Goal: Task Accomplishment & Management: Complete application form

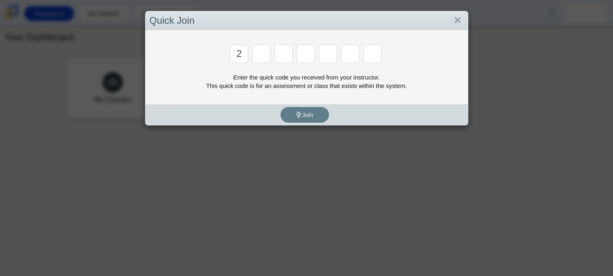
type input "2"
type input "c"
type input "u"
type input "p"
type input "s"
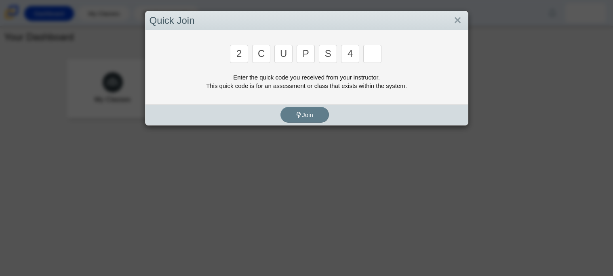
type input "4"
type input "a"
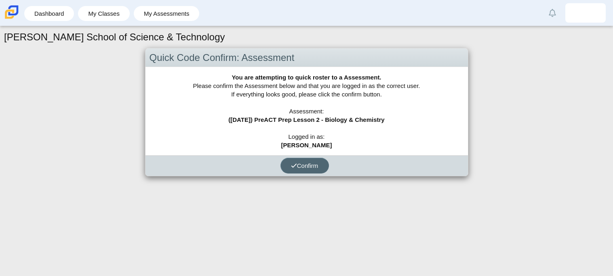
click at [296, 163] on span "Confirm" at bounding box center [304, 165] width 27 height 7
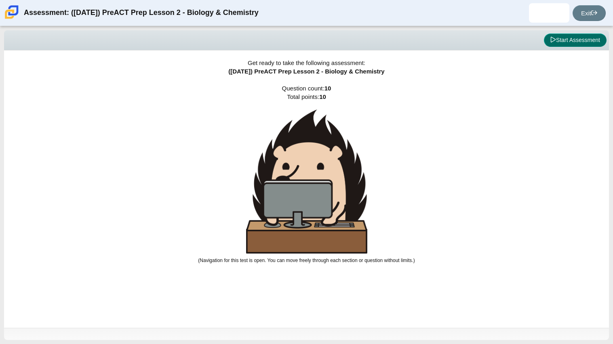
click at [566, 35] on button "Start Assessment" at bounding box center [575, 41] width 63 height 14
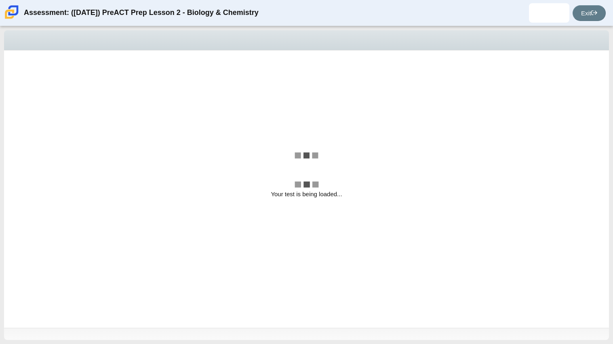
select select "88c27e0d-eae0-4ba9-ac20-9160ce6547ef"
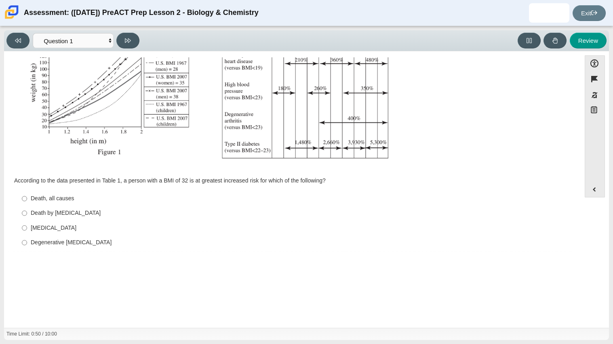
scroll to position [172, 0]
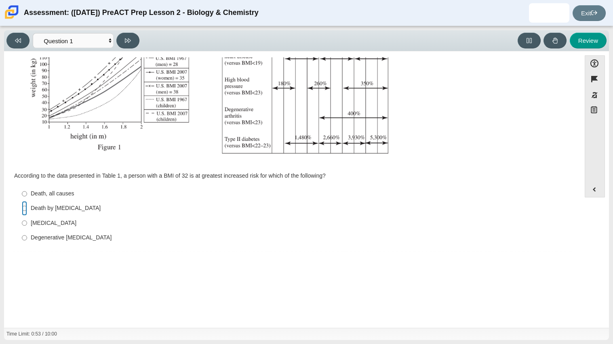
click at [24, 211] on input "Death by [MEDICAL_DATA] Death by [MEDICAL_DATA]" at bounding box center [24, 208] width 5 height 15
radio input "true"
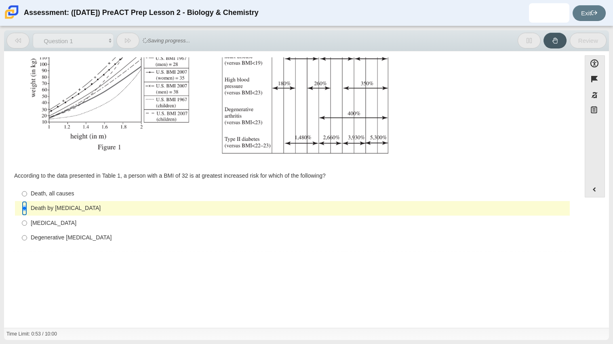
click at [24, 208] on input "Death by [MEDICAL_DATA] Death by [MEDICAL_DATA]" at bounding box center [24, 208] width 5 height 15
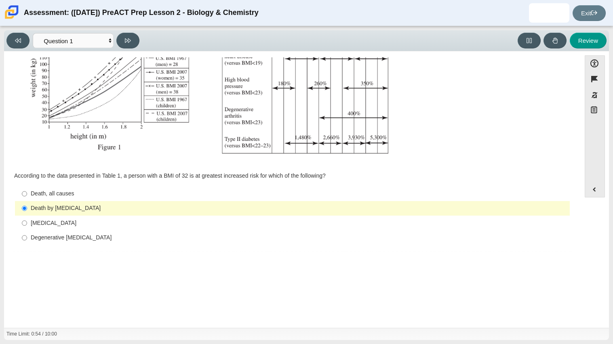
click at [38, 198] on label "Death, all causes Death, all causes" at bounding box center [292, 194] width 553 height 15
click at [27, 198] on input "Death, all causes Death, all causes" at bounding box center [24, 194] width 5 height 15
radio input "true"
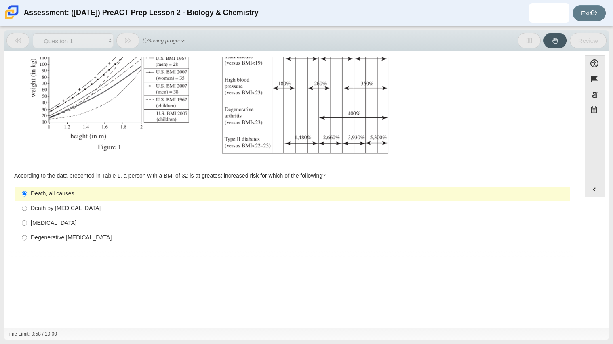
click at [81, 201] on label "Death by [MEDICAL_DATA] Death by [MEDICAL_DATA]" at bounding box center [292, 208] width 553 height 15
click at [27, 201] on input "Death by [MEDICAL_DATA] Death by [MEDICAL_DATA]" at bounding box center [24, 208] width 5 height 15
radio input "true"
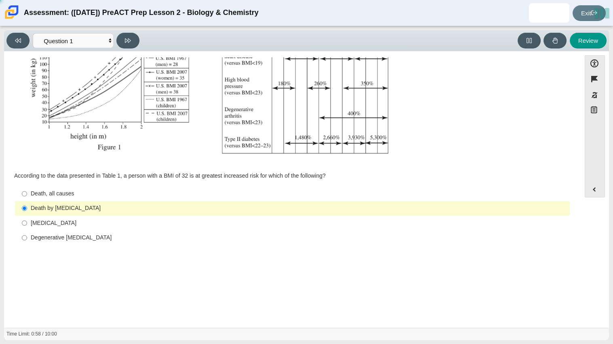
click at [92, 218] on label "Type II [MEDICAL_DATA] II [MEDICAL_DATA]" at bounding box center [292, 223] width 553 height 15
click at [27, 218] on input "Type II [MEDICAL_DATA] II [MEDICAL_DATA]" at bounding box center [24, 223] width 5 height 15
radio input "true"
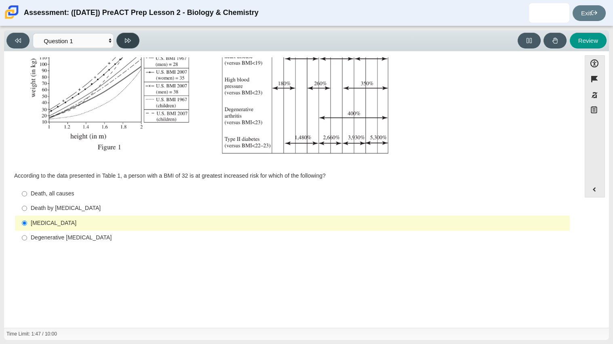
click at [128, 38] on icon at bounding box center [128, 40] width 6 height 4
select select "f31ee183-ab53-48c9-9374-3a18949ab500"
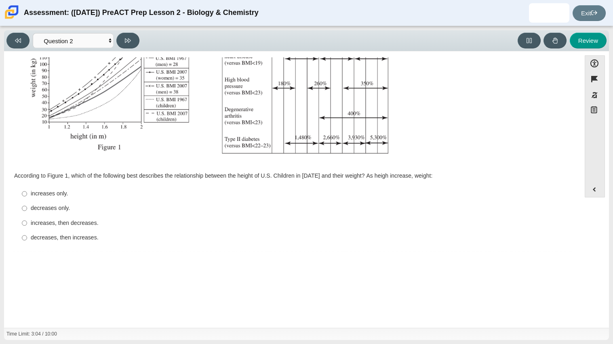
click at [38, 195] on div "increases only." at bounding box center [299, 194] width 536 height 8
click at [27, 195] on input "increases only. increases only." at bounding box center [24, 194] width 5 height 15
radio input "true"
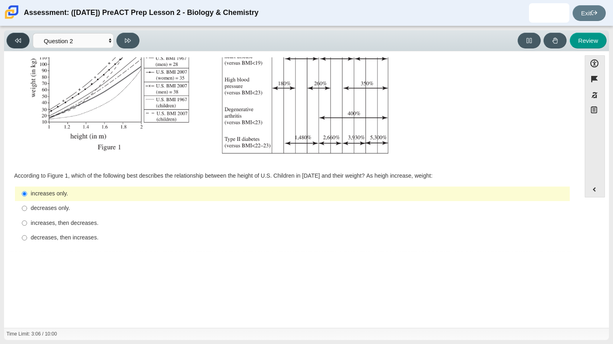
click at [23, 40] on button at bounding box center [17, 41] width 23 height 16
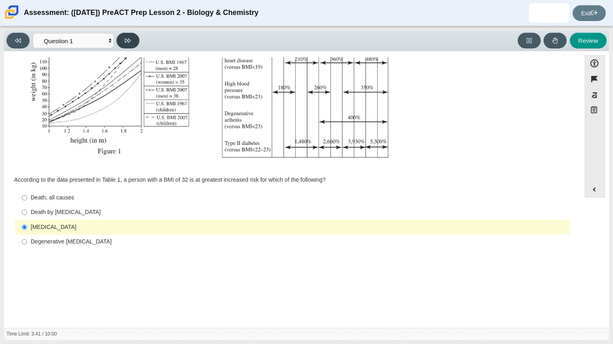
click at [125, 41] on icon at bounding box center [128, 41] width 6 height 6
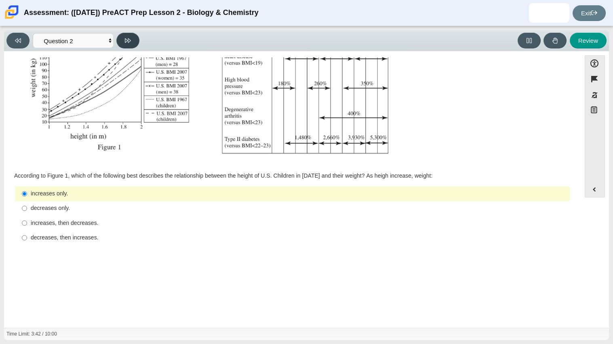
click at [125, 41] on icon at bounding box center [128, 41] width 6 height 6
select select "45e82964-709e-4180-9336-970e18221224"
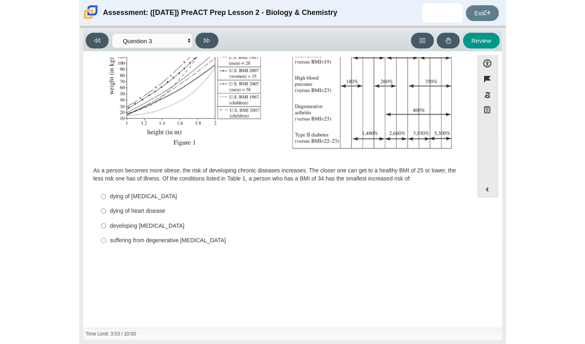
scroll to position [166, 0]
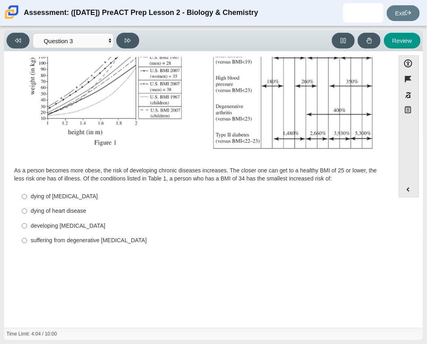
click at [28, 194] on label "dying of [MEDICAL_DATA] dying of [MEDICAL_DATA]" at bounding box center [200, 196] width 368 height 15
click at [27, 194] on input "dying of [MEDICAL_DATA] dying of [MEDICAL_DATA]" at bounding box center [24, 196] width 5 height 15
radio input "true"
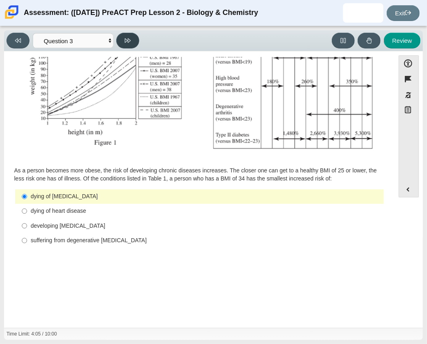
click at [132, 44] on button at bounding box center [127, 41] width 23 height 16
select select "71dcacfe-cf8b-4cdc-be22-b82c8aec5da2"
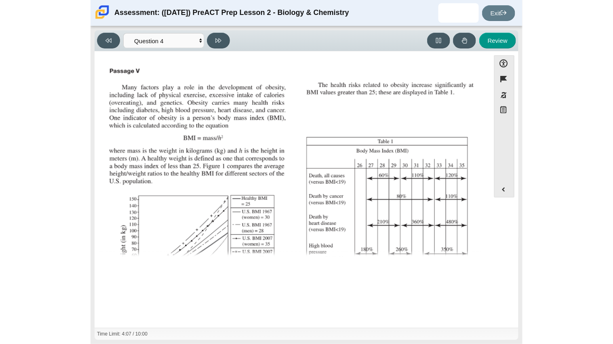
scroll to position [172, 0]
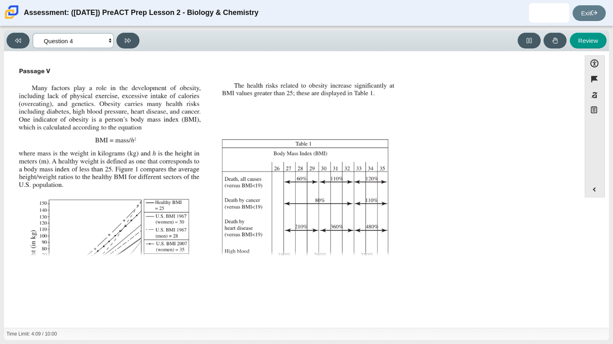
click at [110, 41] on select "Questions Question 1 Question 2 Question 3 Question 4 Question 5 Question 6 Que…" at bounding box center [73, 40] width 81 height 15
click at [246, 109] on img "Assessment items" at bounding box center [207, 200] width 384 height 271
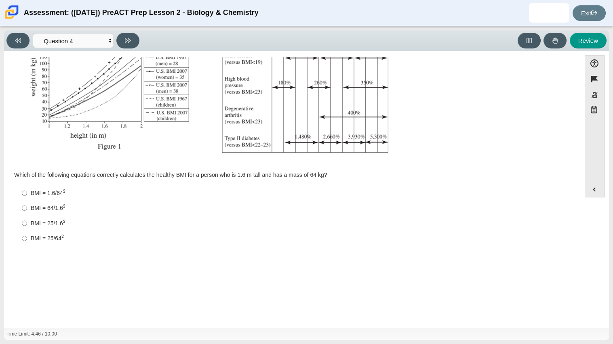
click at [35, 204] on div "BMI = 64/1.6 2" at bounding box center [299, 208] width 536 height 8
click at [27, 204] on input "BMI = 64/1.6 2 BMI = 64/1.62" at bounding box center [24, 208] width 5 height 15
radio input "true"
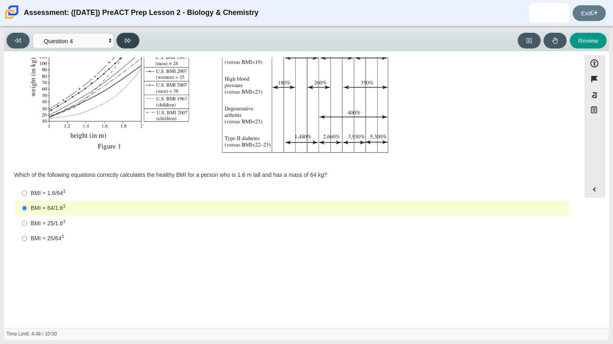
click at [128, 38] on icon at bounding box center [128, 41] width 6 height 6
select select "c6558c8b-086a-4b4c-b582-9428309971ba"
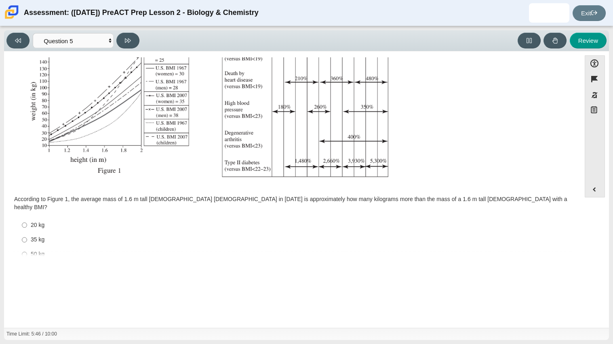
scroll to position [149, 0]
click at [37, 235] on label "35 kg 35 kg" at bounding box center [292, 239] width 553 height 15
click at [27, 235] on input "35 kg 35 kg" at bounding box center [24, 239] width 5 height 15
radio input "true"
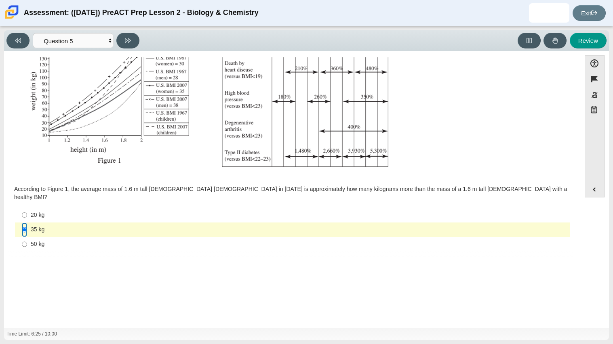
scroll to position [159, 0]
click at [129, 47] on button at bounding box center [127, 41] width 23 height 16
select select "74d98ab6-2529-481e-9250-4e9263ec31cd"
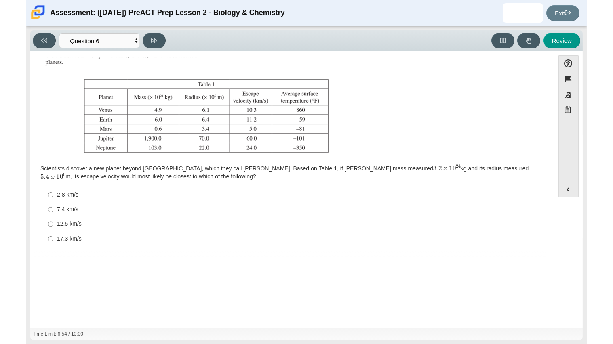
scroll to position [168, 0]
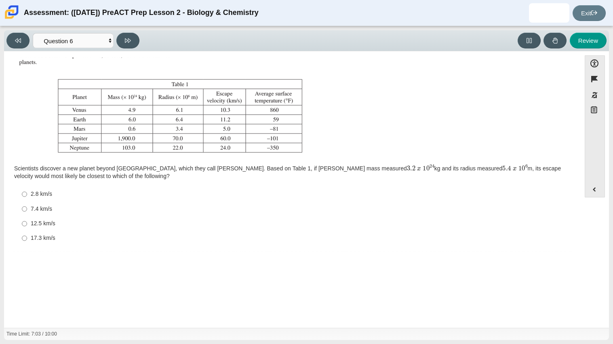
click at [53, 209] on div "7.4 km/s" at bounding box center [299, 209] width 536 height 8
click at [27, 209] on input "7.4 km/s 7.4 km/s" at bounding box center [24, 209] width 5 height 15
radio input "true"
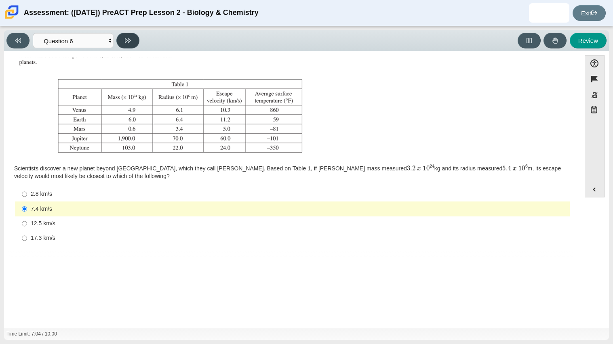
click at [126, 38] on icon at bounding box center [128, 41] width 6 height 6
select select "31694628-7769-4744-9964-d3ed6115c03c"
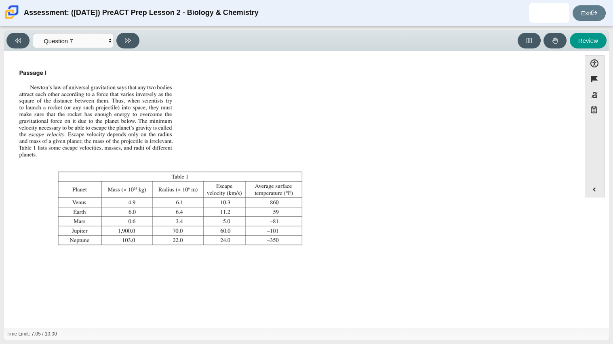
scroll to position [84, 0]
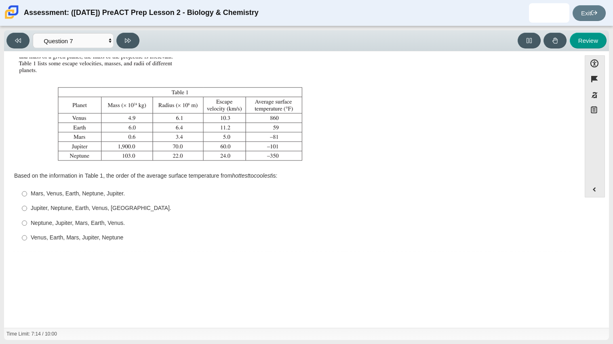
click at [71, 223] on div "Neptune, Jupiter, Mars, Earth, Venus." at bounding box center [299, 223] width 536 height 8
click at [27, 223] on input "Neptune, Jupiter, Mars, Earth, Venus. Neptune, Jupiter, Mars, Earth, [GEOGRAPHI…" at bounding box center [24, 223] width 5 height 15
radio input "true"
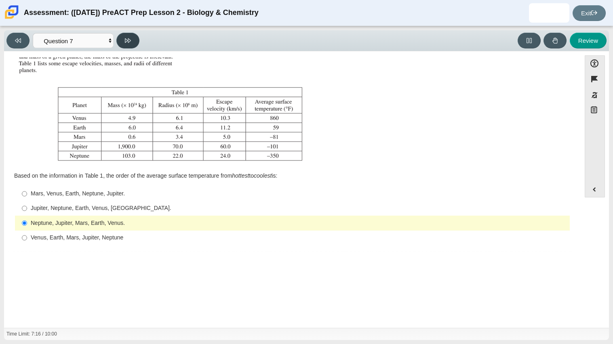
click at [128, 44] on button at bounding box center [127, 41] width 23 height 16
select select "02960795-9514-4c41-985f-77b6951c8514"
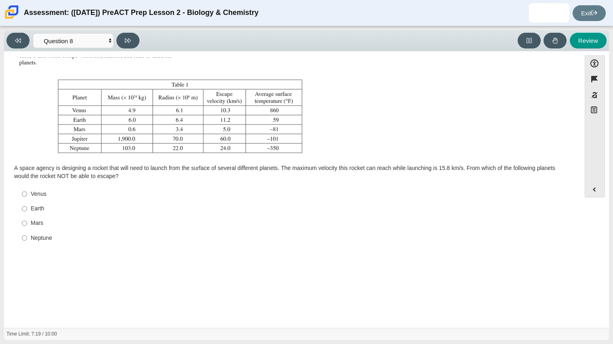
scroll to position [92, 0]
click at [39, 195] on div "Venus" at bounding box center [299, 194] width 536 height 8
click at [27, 195] on input "Venus Venus" at bounding box center [24, 194] width 5 height 15
radio input "true"
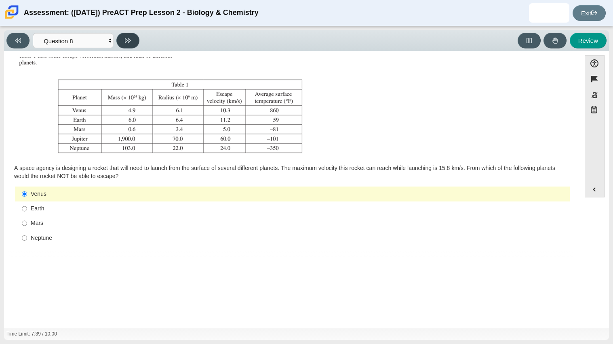
click at [128, 48] on button at bounding box center [127, 41] width 23 height 16
select select "ef19177f-9eb9-441f-a0b9-65cd4e602bb5"
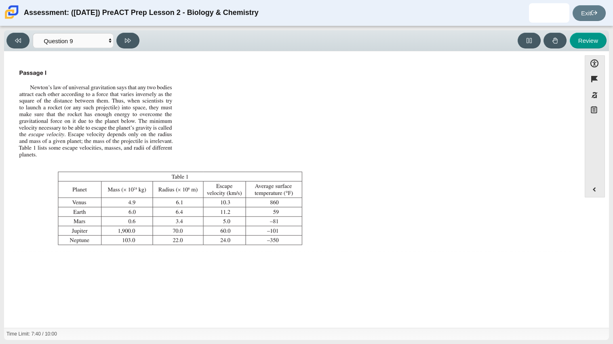
scroll to position [84, 0]
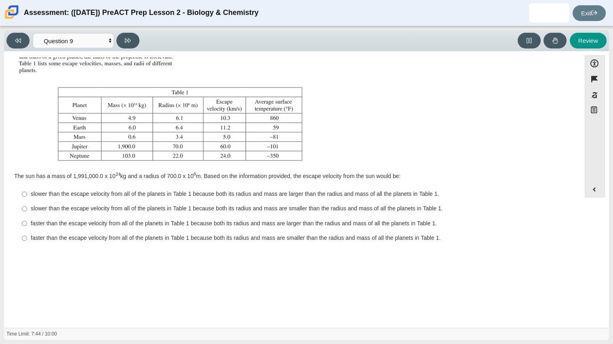
click at [52, 227] on label "faster than the escape velocity from all of the planets in Table 1 because both…" at bounding box center [292, 223] width 553 height 15
click at [27, 227] on input "faster than the escape velocity from all of the planets in Table 1 because both…" at bounding box center [24, 223] width 5 height 15
radio input "true"
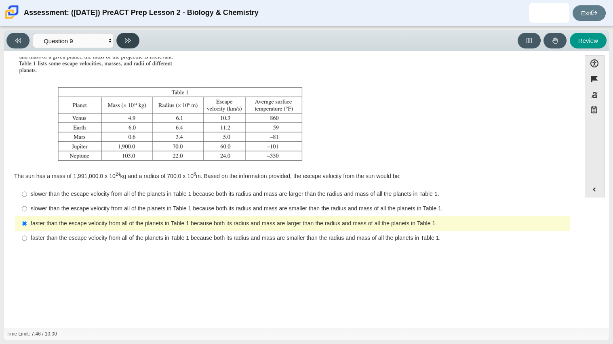
click at [136, 43] on button at bounding box center [127, 41] width 23 height 16
select select "b9bf8baa-c570-4e7d-b5c0-da6c71b27e9c"
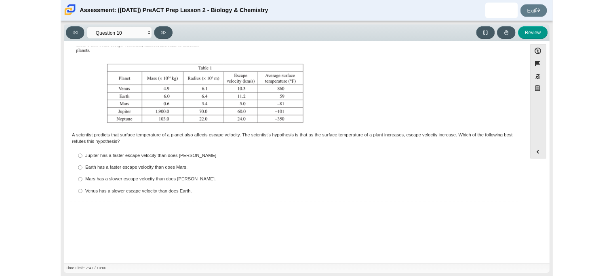
scroll to position [91, 0]
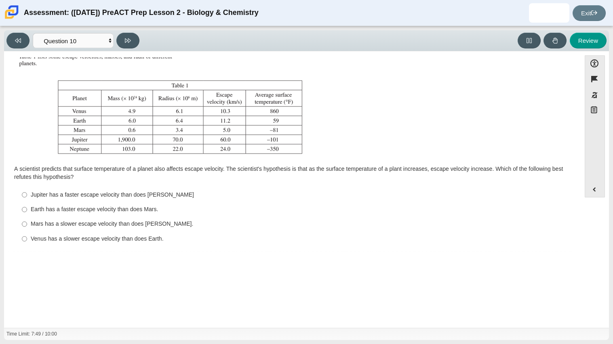
click at [49, 202] on label "[PERSON_NAME] has a faster escape velocity than does Neptune Jupiter has a fast…" at bounding box center [292, 194] width 553 height 15
click at [27, 202] on input "[PERSON_NAME] has a faster escape velocity than does Neptune Jupiter has a fast…" at bounding box center [24, 194] width 5 height 15
radio input "true"
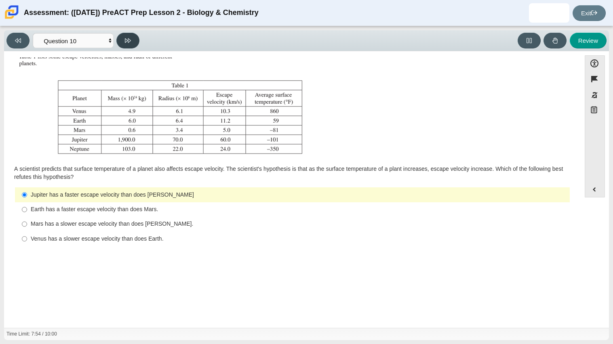
click at [132, 44] on button at bounding box center [127, 41] width 23 height 16
select select "review"
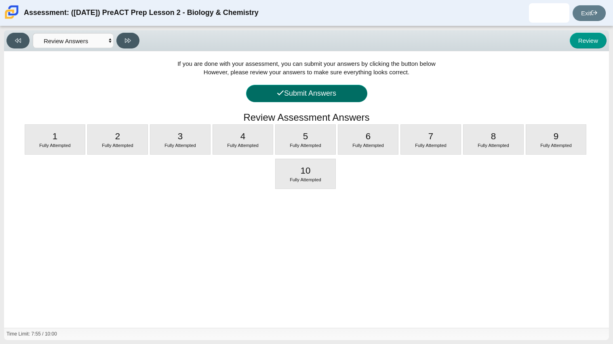
click at [260, 96] on button "Submit Answers" at bounding box center [306, 93] width 121 height 17
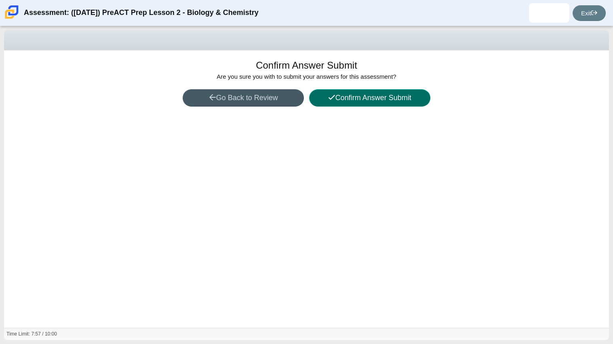
click at [339, 99] on button "Confirm Answer Submit" at bounding box center [369, 97] width 121 height 17
